Goal: Book appointment/travel/reservation

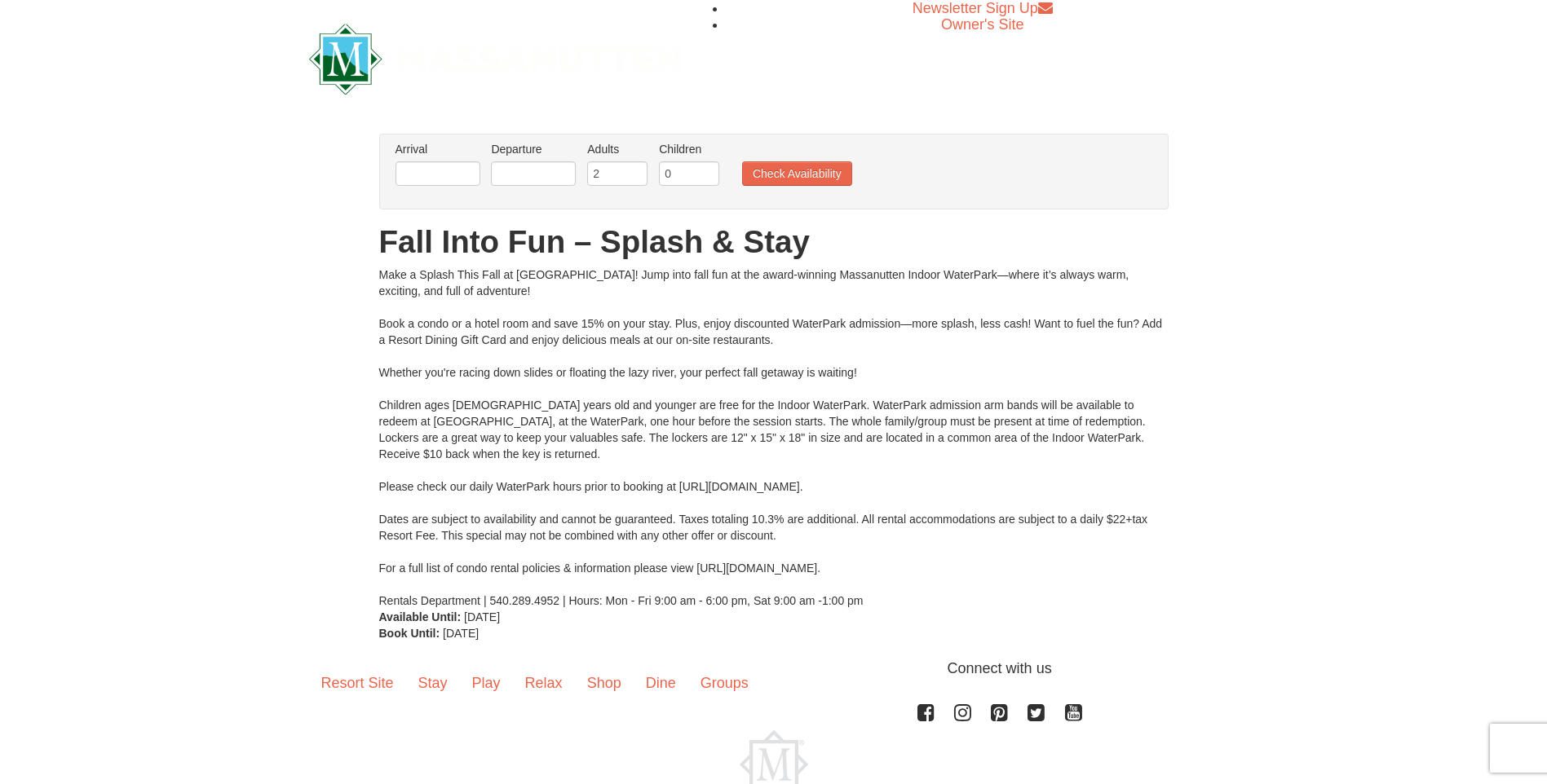
click at [611, 161] on li "Adults Please format dates MM/DD/YYYY 2" at bounding box center [617, 167] width 69 height 53
click at [612, 164] on input "2" at bounding box center [617, 173] width 60 height 24
type input "1"
click at [708, 174] on input "0" at bounding box center [689, 173] width 60 height 24
type input "1"
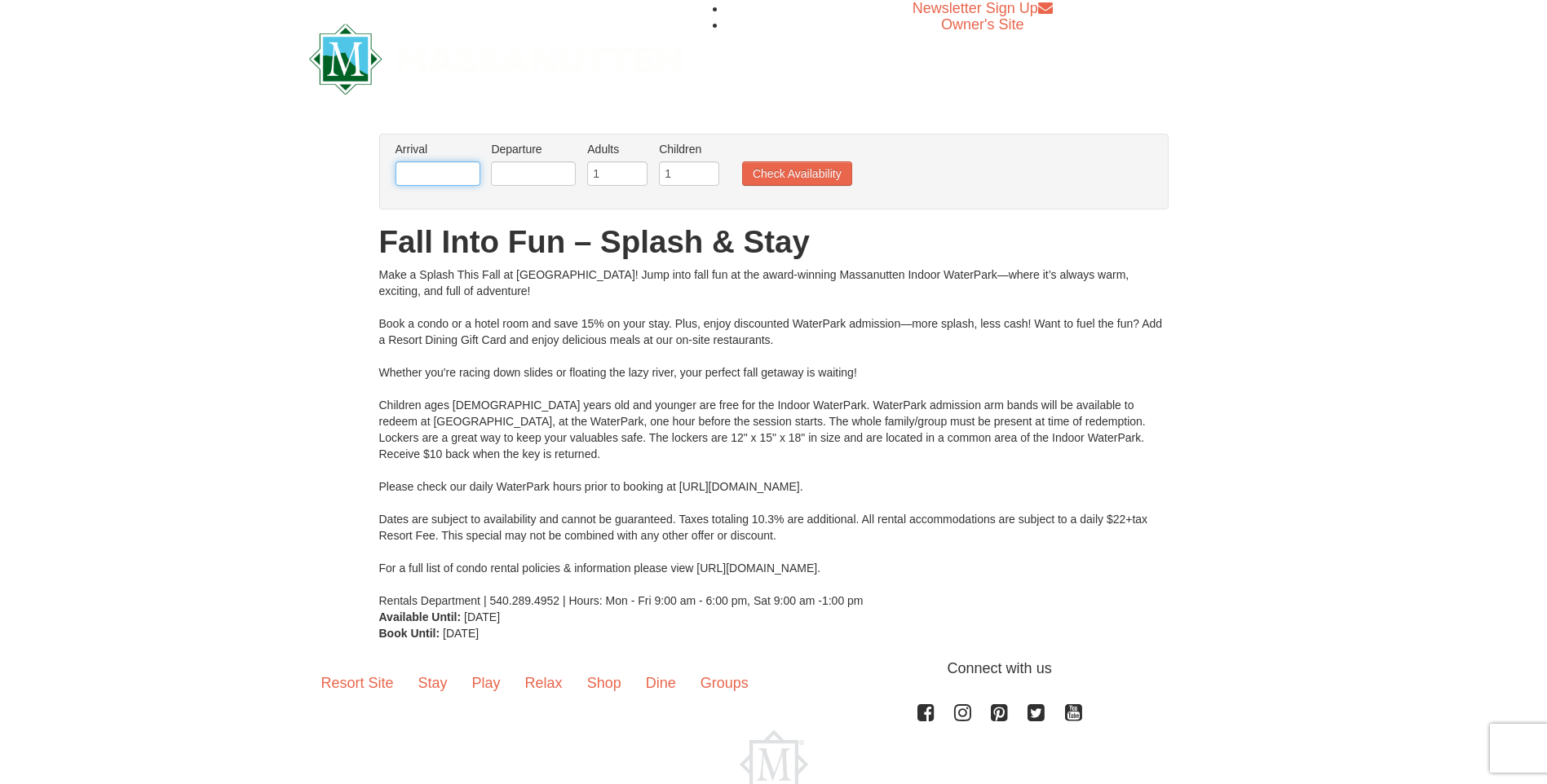
click at [423, 174] on input "text" at bounding box center [437, 173] width 85 height 24
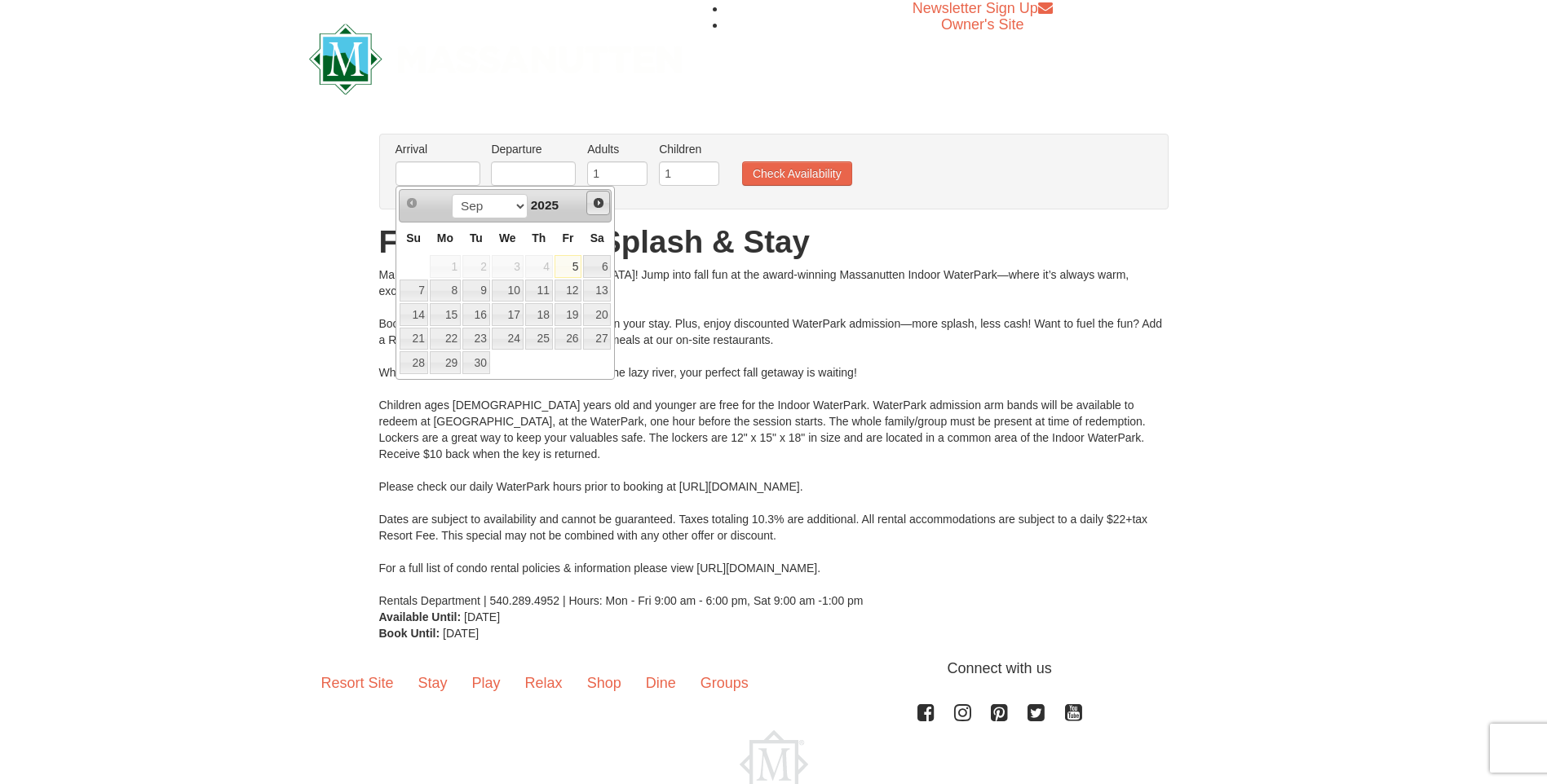
click at [599, 202] on span "Next" at bounding box center [599, 203] width 13 height 13
click at [590, 316] on link "18" at bounding box center [596, 314] width 28 height 23
type input "[DATE]"
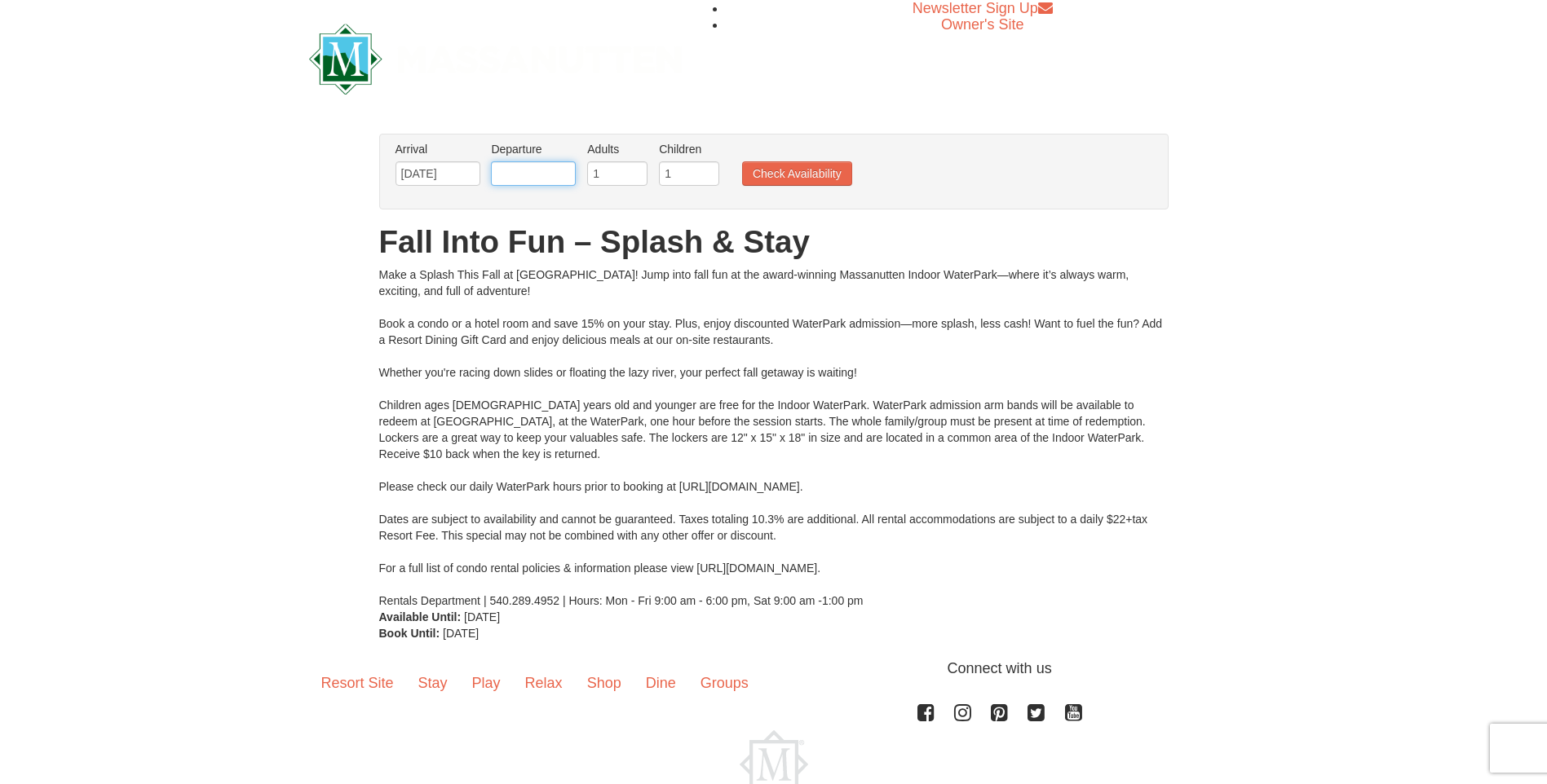
click at [539, 179] on input "text" at bounding box center [533, 173] width 85 height 24
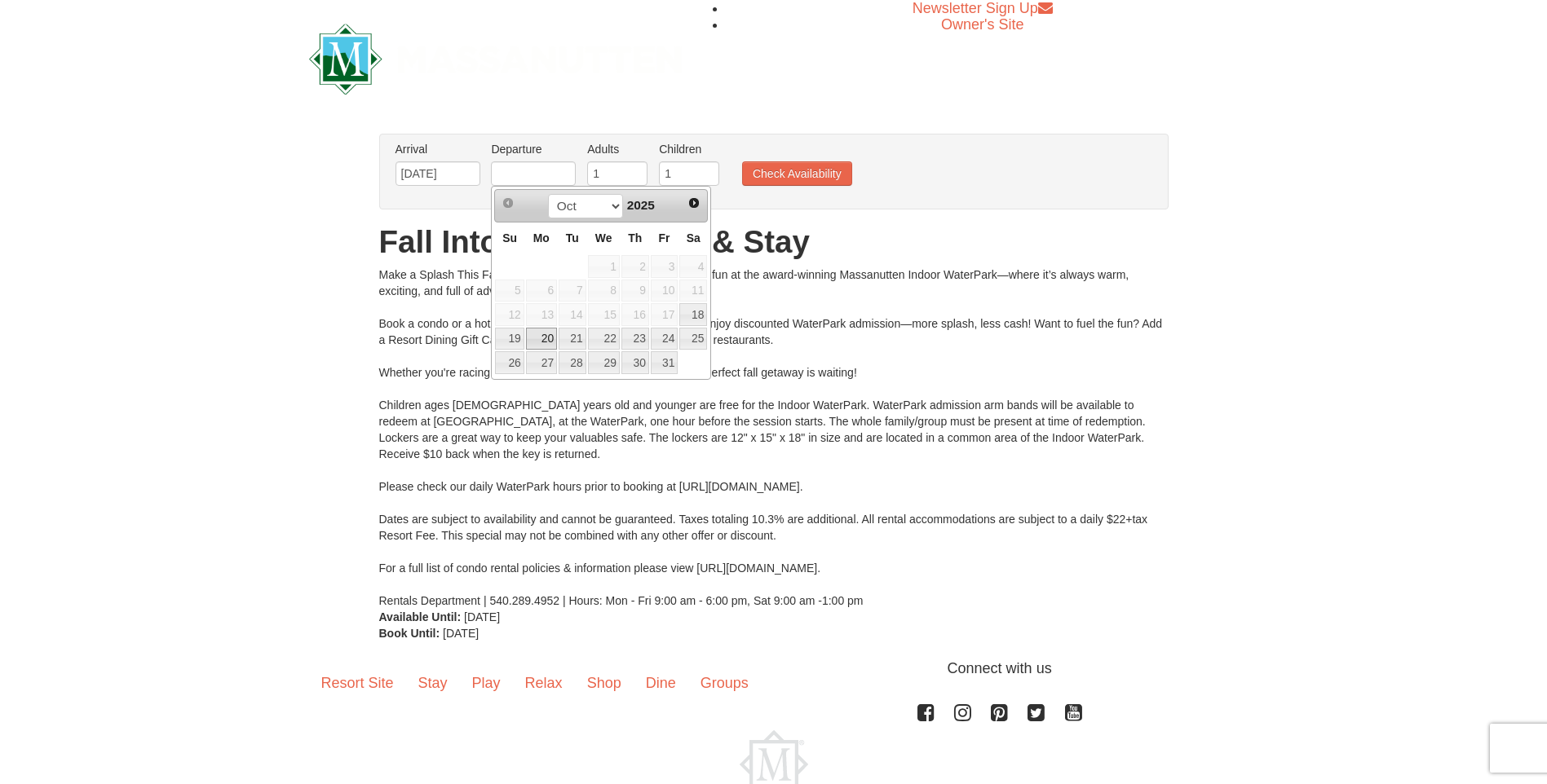
click at [541, 336] on link "20" at bounding box center [541, 339] width 31 height 23
type input "[DATE]"
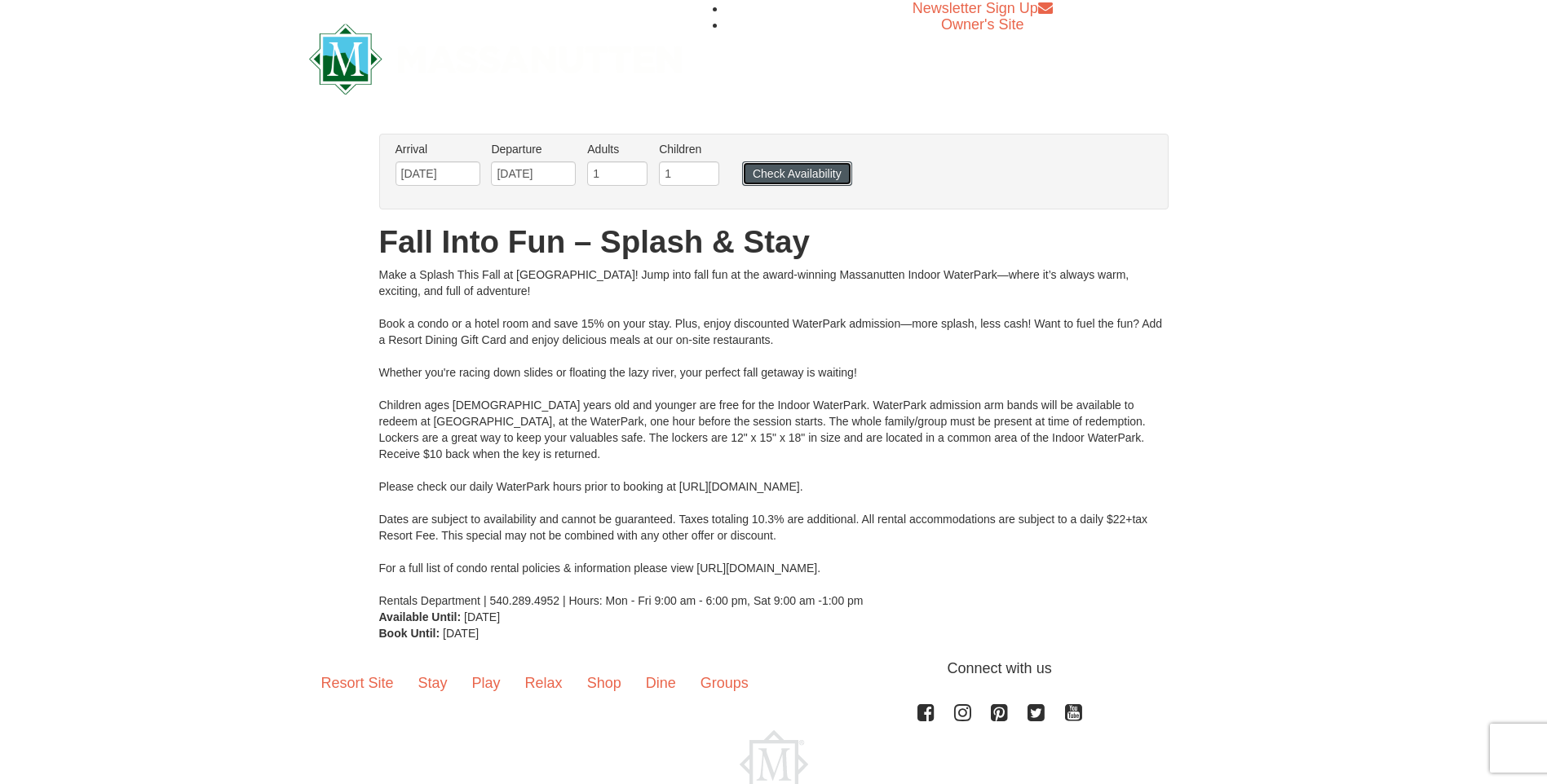
click at [771, 176] on button "Check Availability" at bounding box center [797, 173] width 110 height 24
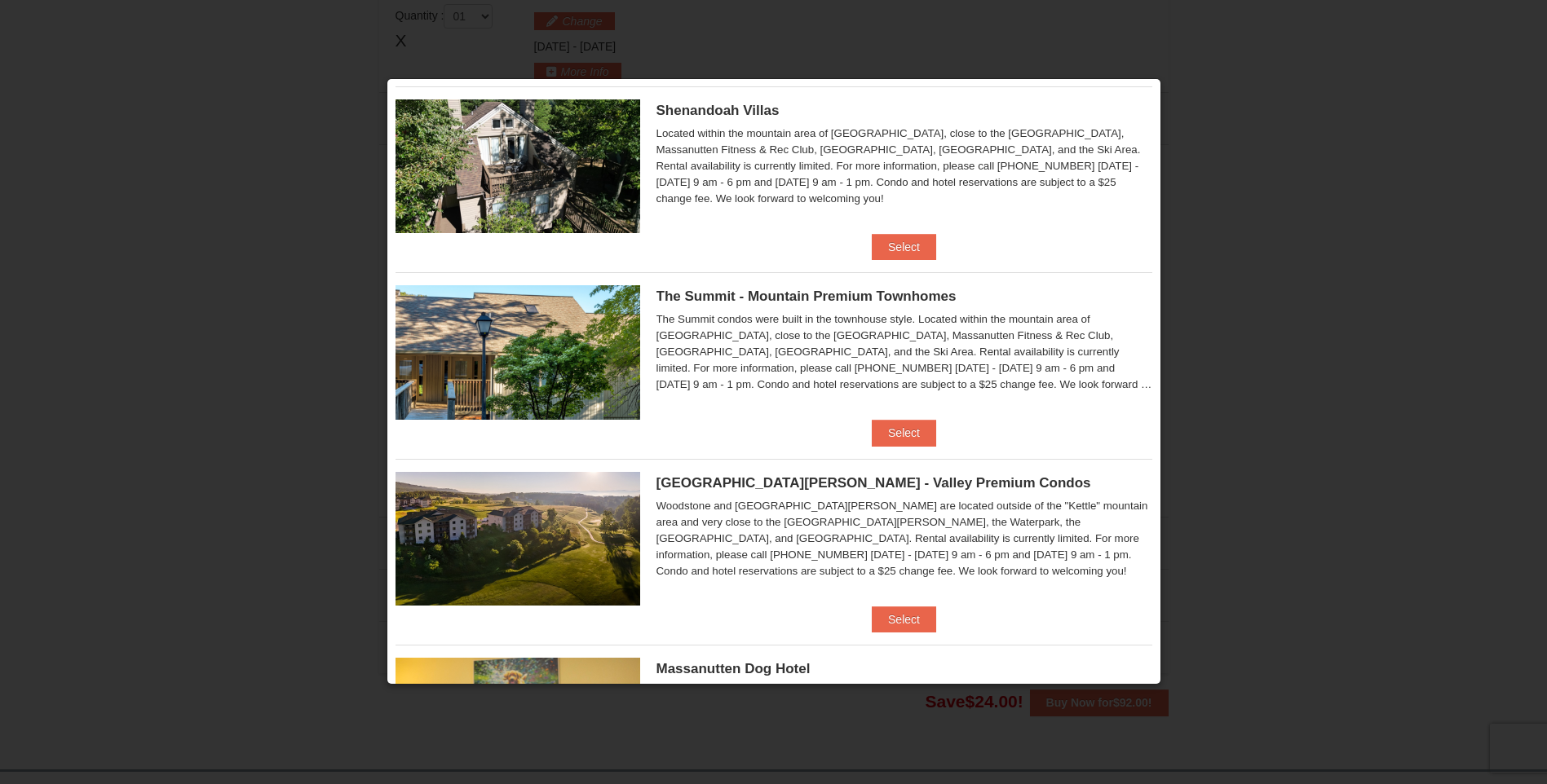
scroll to position [408, 0]
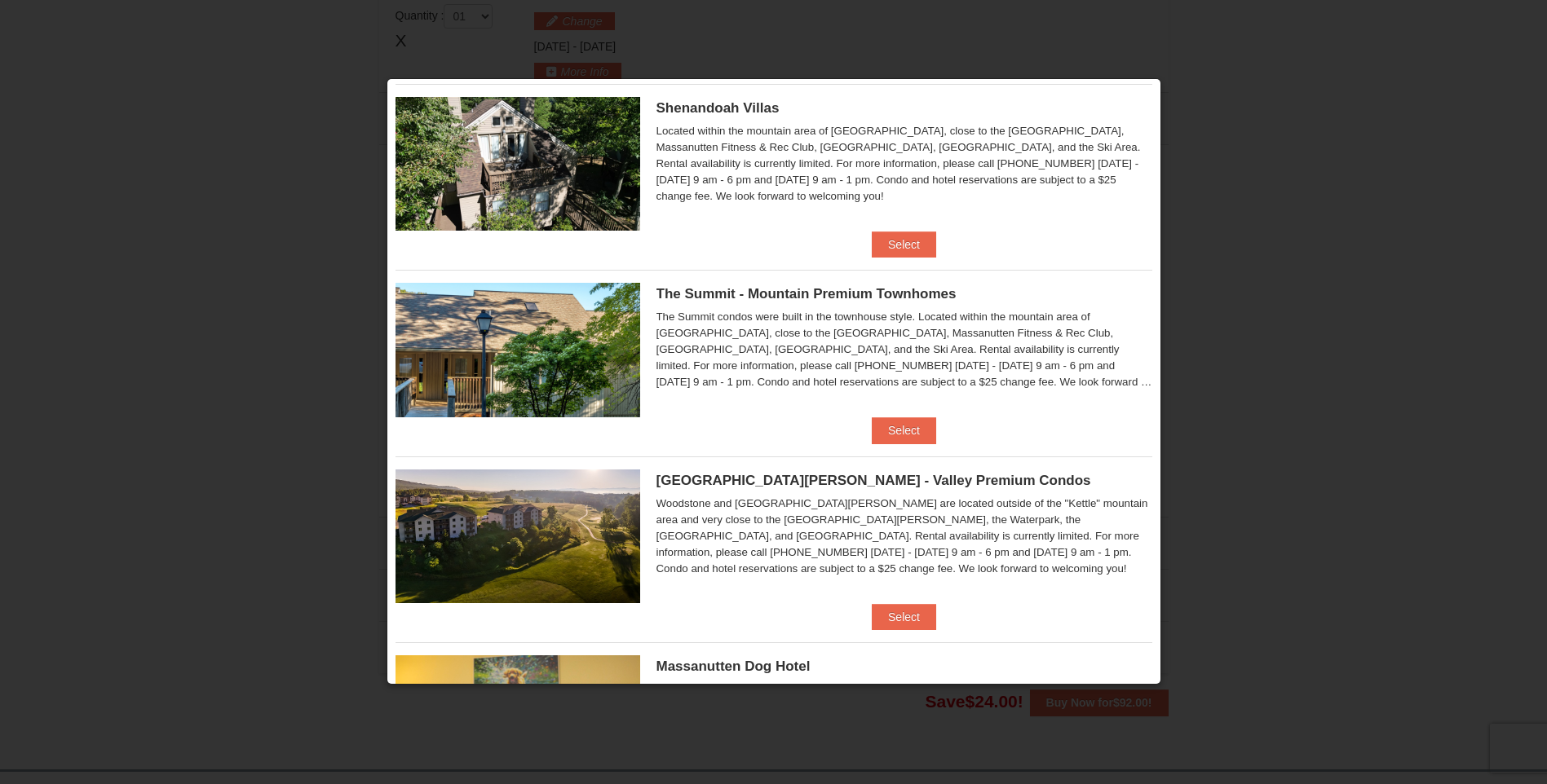
click at [1227, 327] on div at bounding box center [774, 392] width 1547 height 784
